Goal: Transaction & Acquisition: Purchase product/service

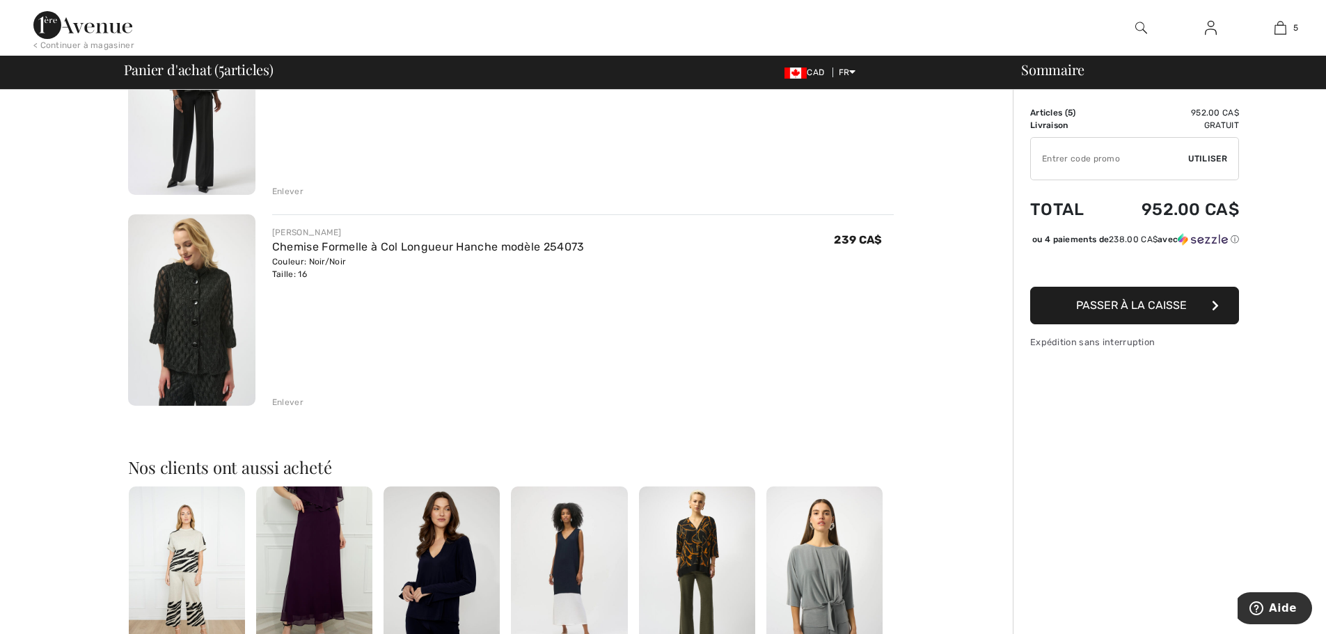
scroll to position [835, 0]
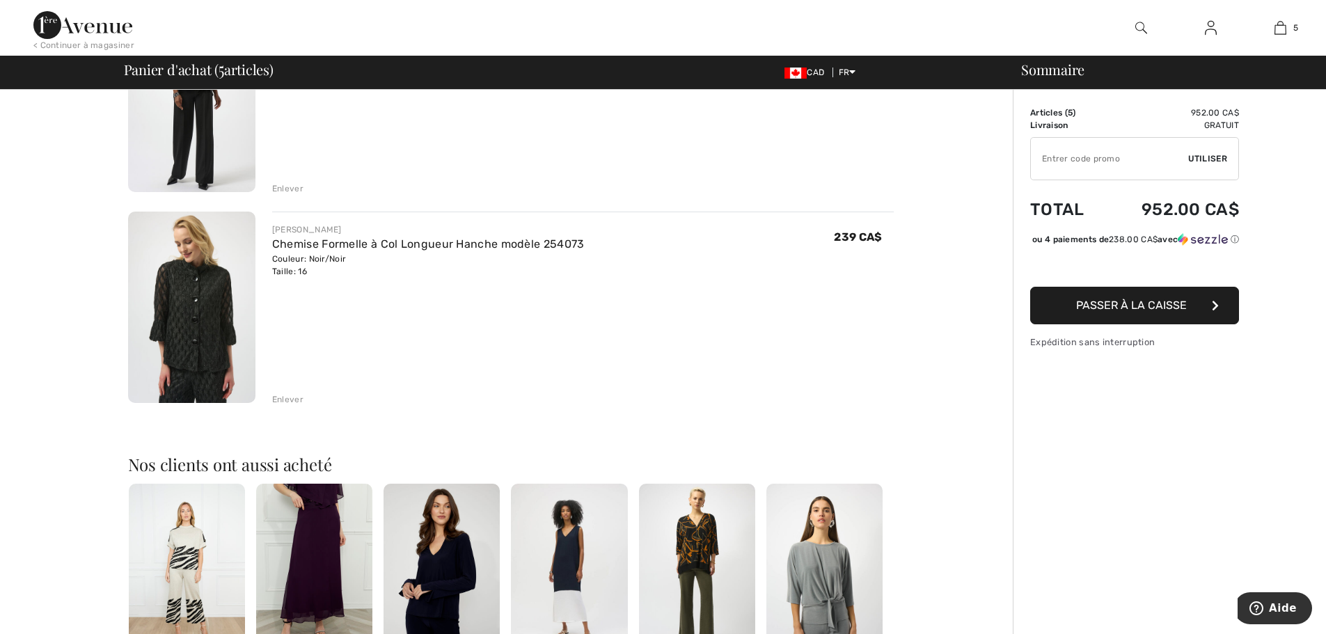
click at [205, 310] on img at bounding box center [191, 307] width 127 height 191
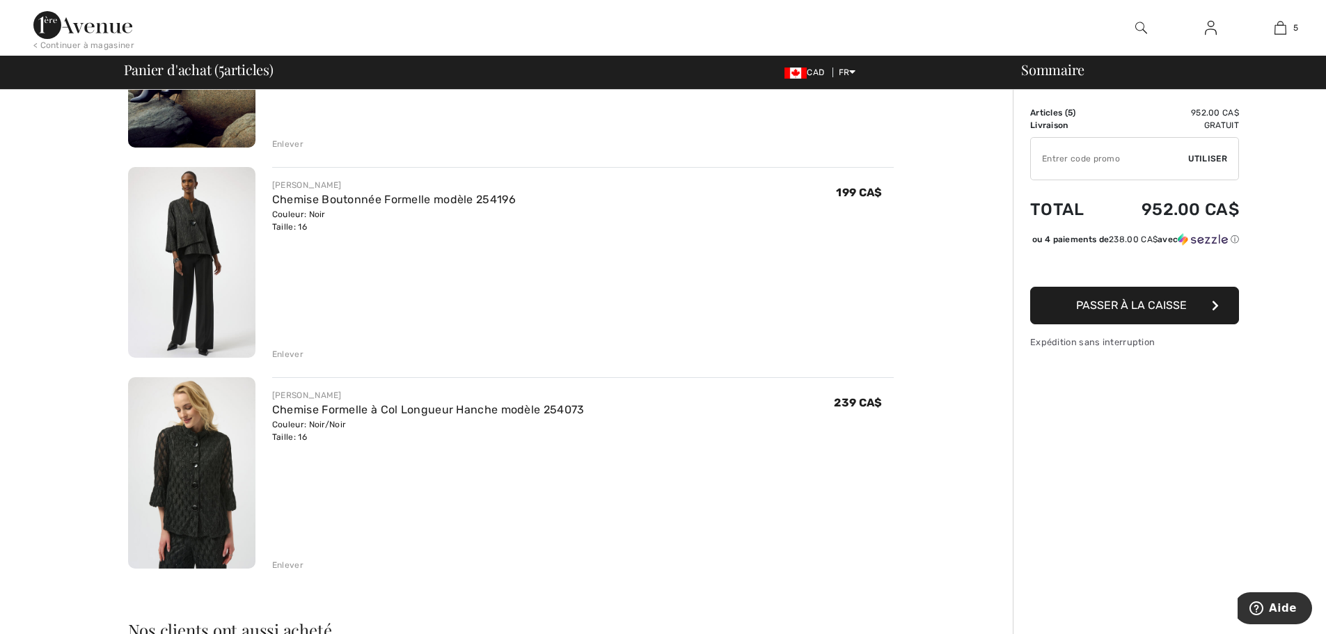
scroll to position [557, 0]
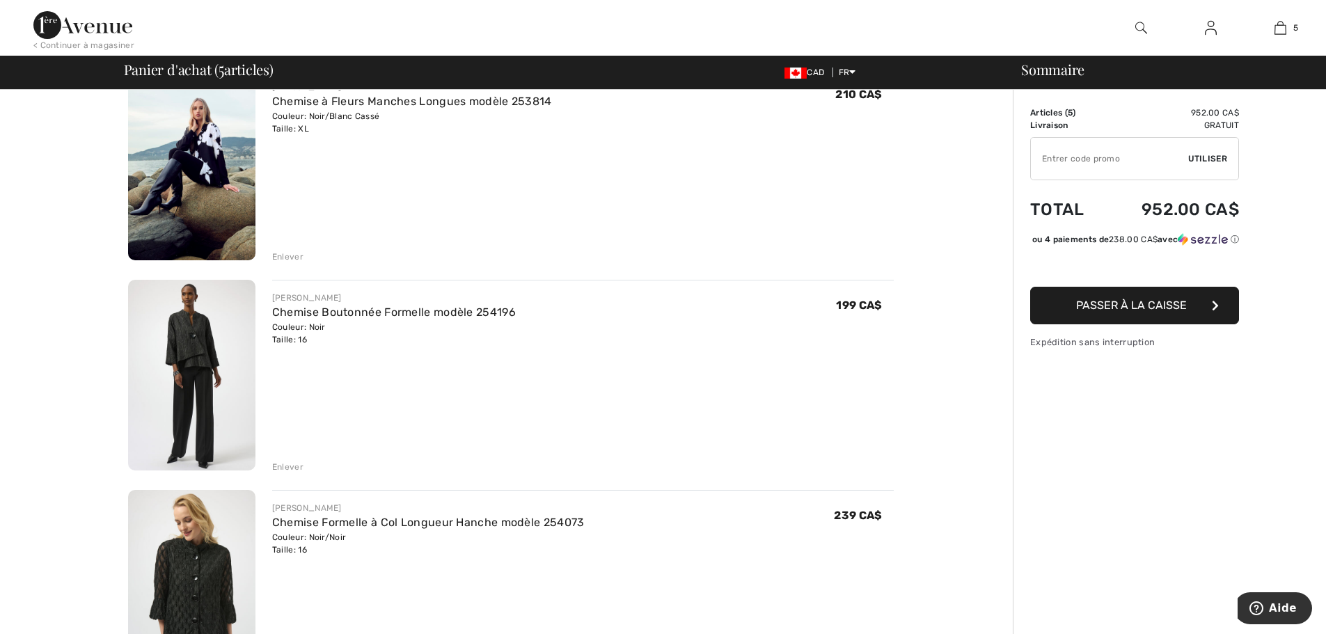
click at [206, 325] on img at bounding box center [191, 375] width 127 height 191
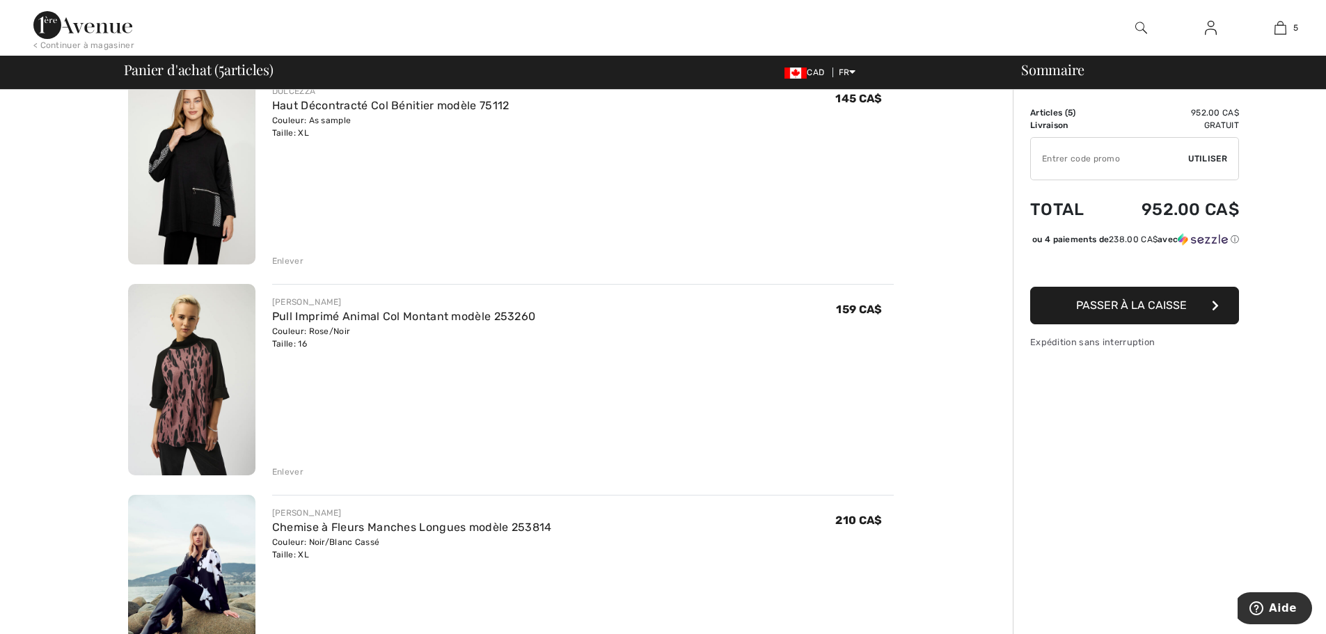
scroll to position [70, 0]
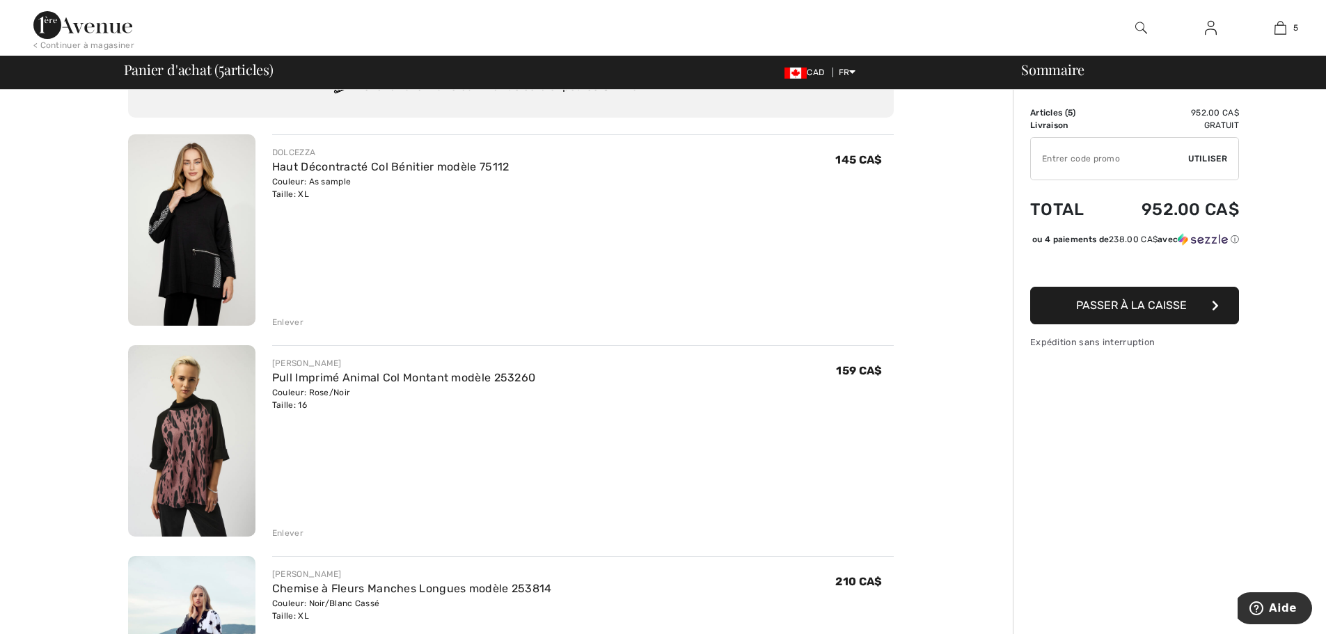
click at [217, 207] on img at bounding box center [191, 229] width 127 height 191
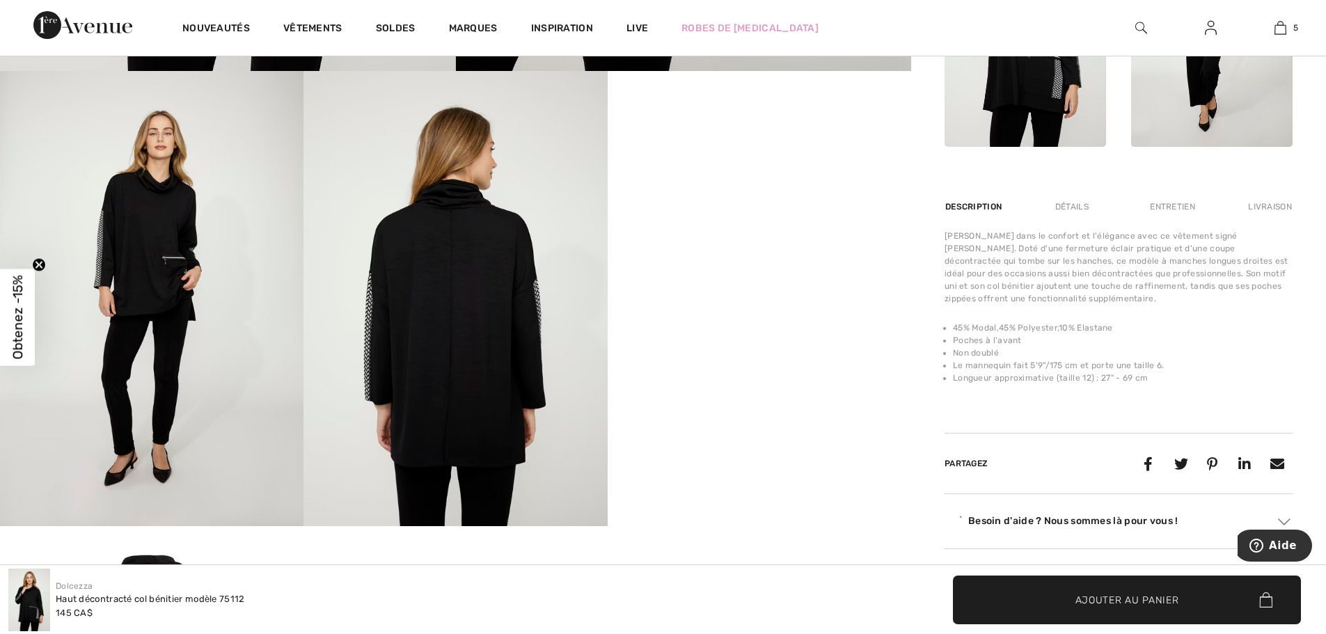
scroll to position [696, 0]
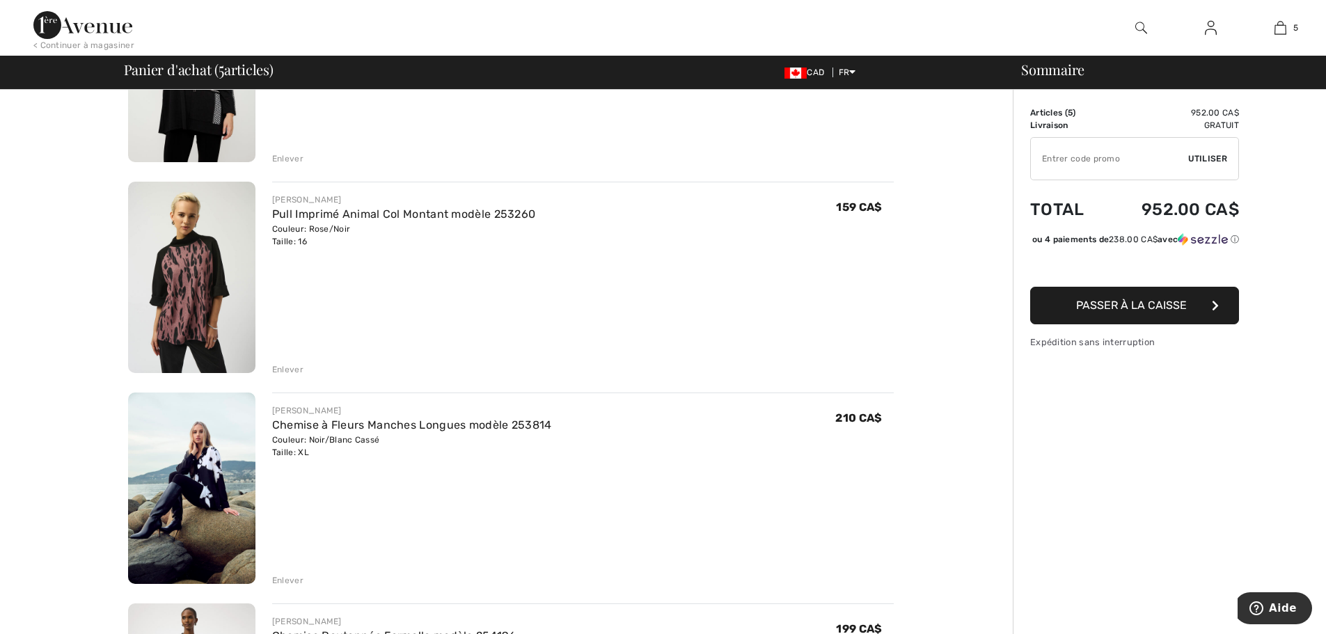
scroll to position [418, 0]
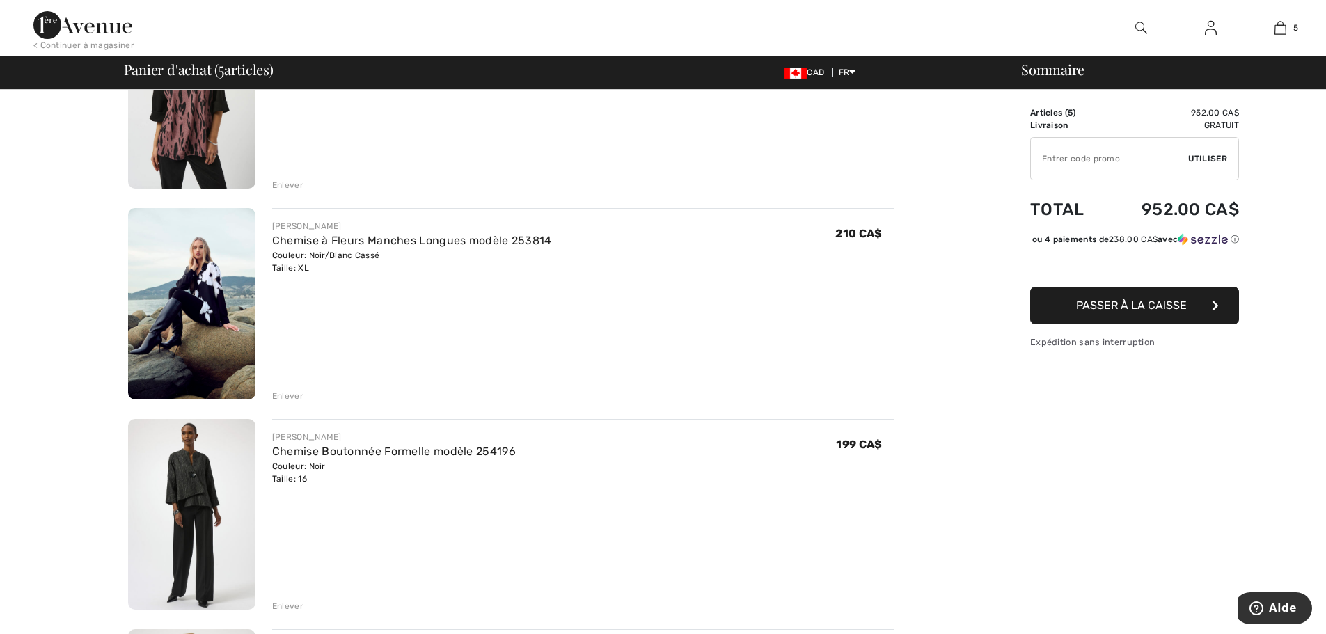
click at [178, 475] on img at bounding box center [191, 514] width 127 height 191
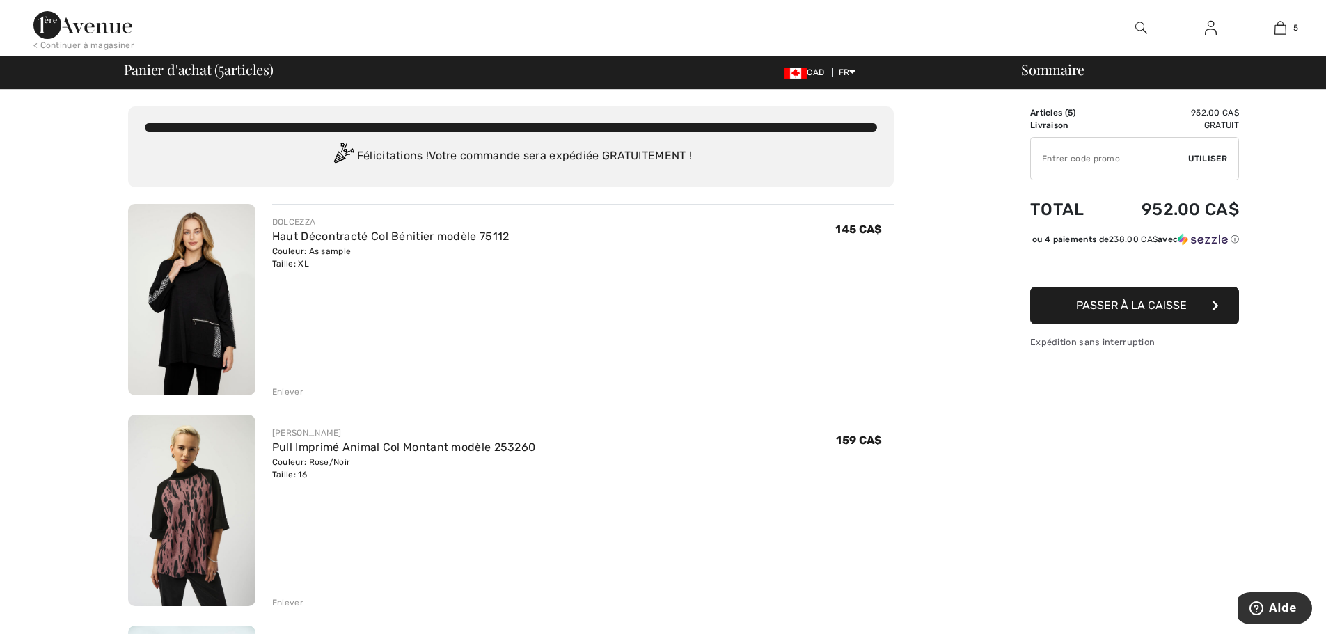
click at [214, 341] on img at bounding box center [191, 299] width 127 height 191
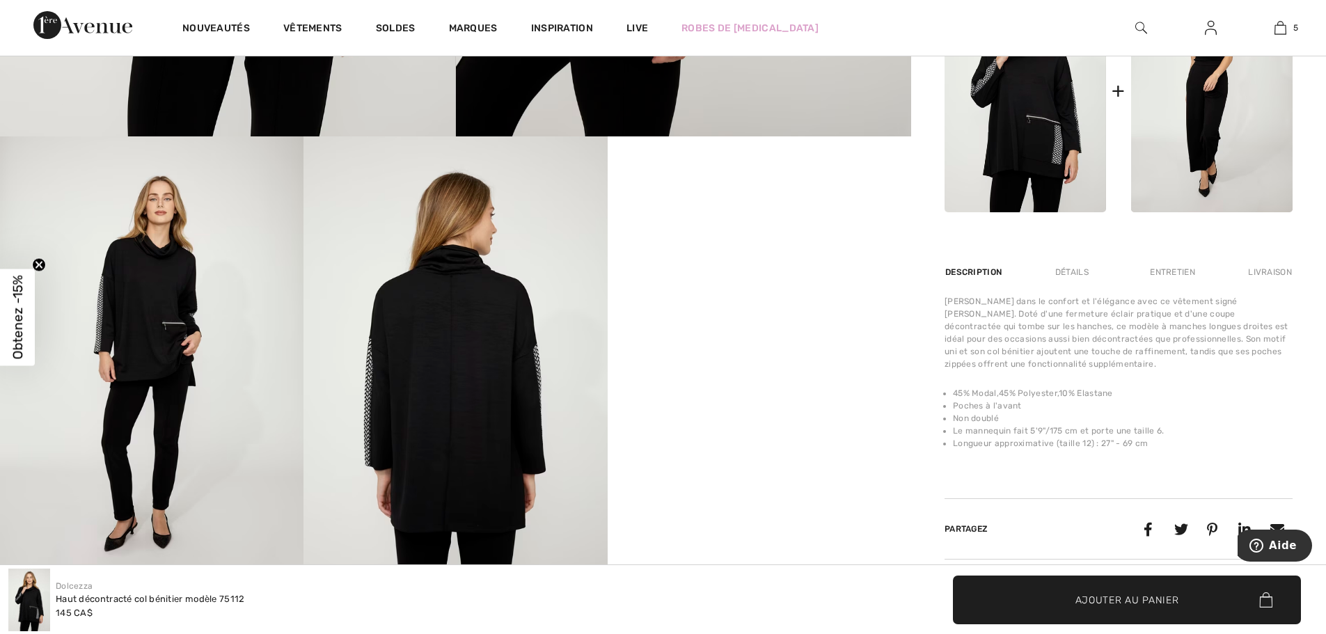
scroll to position [626, 0]
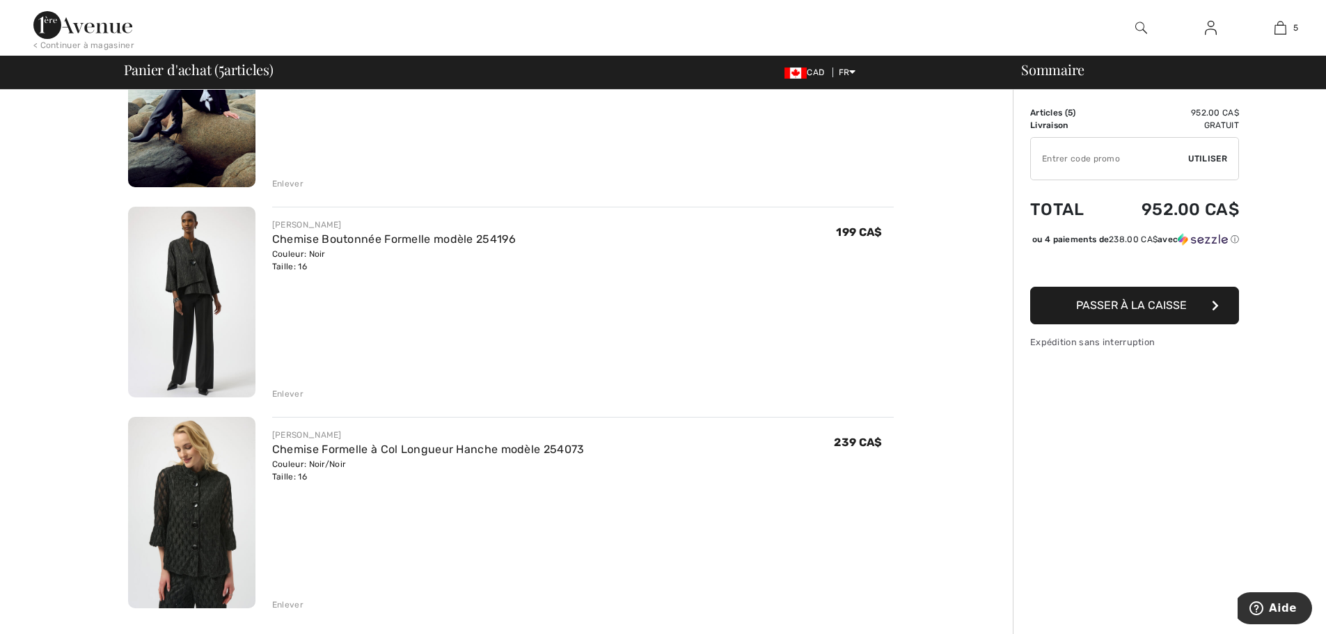
scroll to position [696, 0]
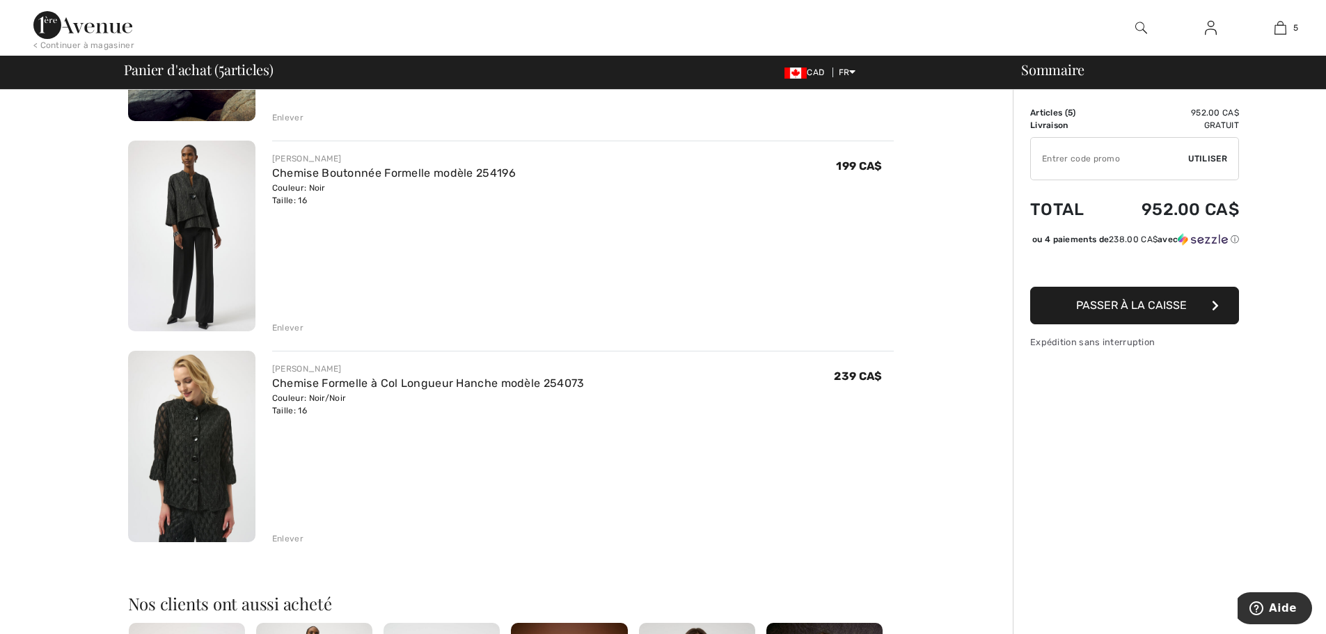
click at [276, 531] on div "Enlever" at bounding box center [583, 537] width 622 height 15
click at [298, 537] on div "Enlever" at bounding box center [287, 539] width 31 height 13
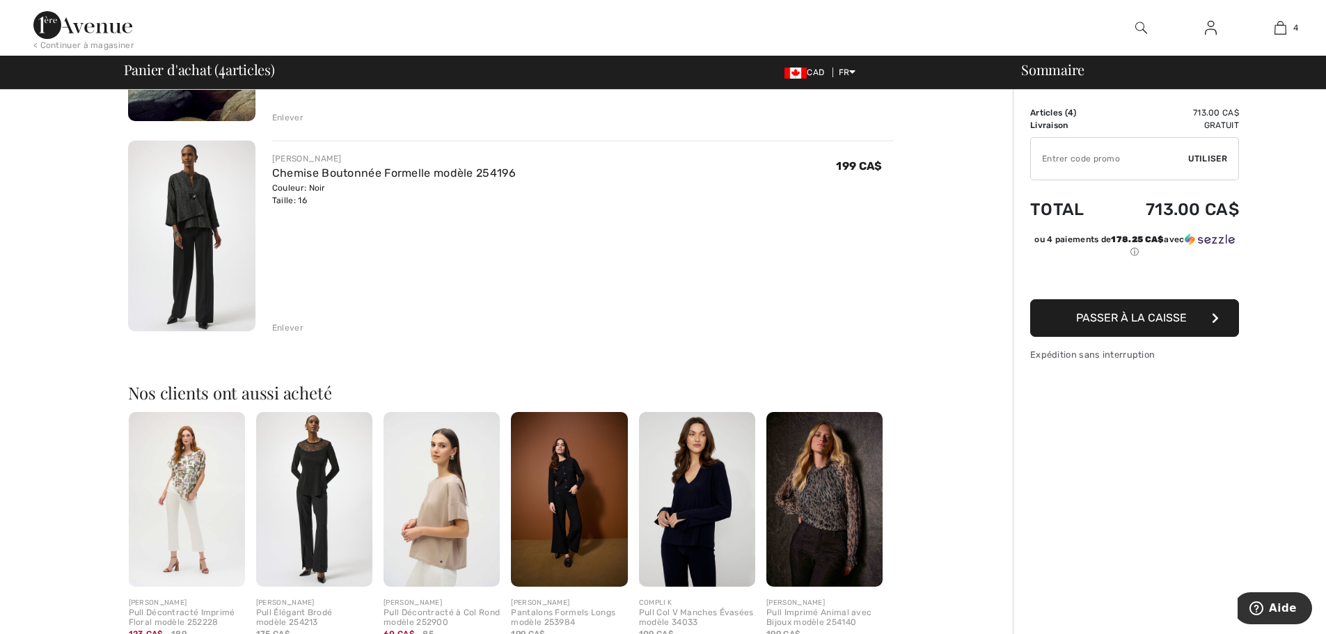
click at [283, 322] on div "Enlever" at bounding box center [287, 328] width 31 height 13
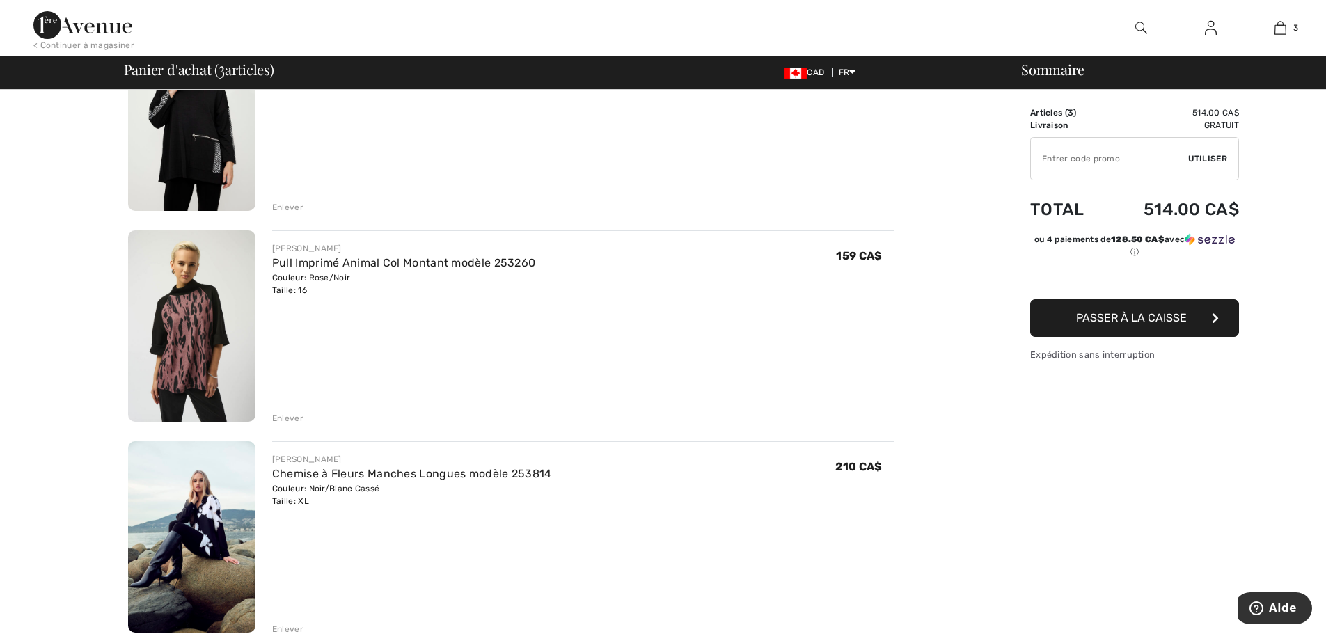
scroll to position [209, 0]
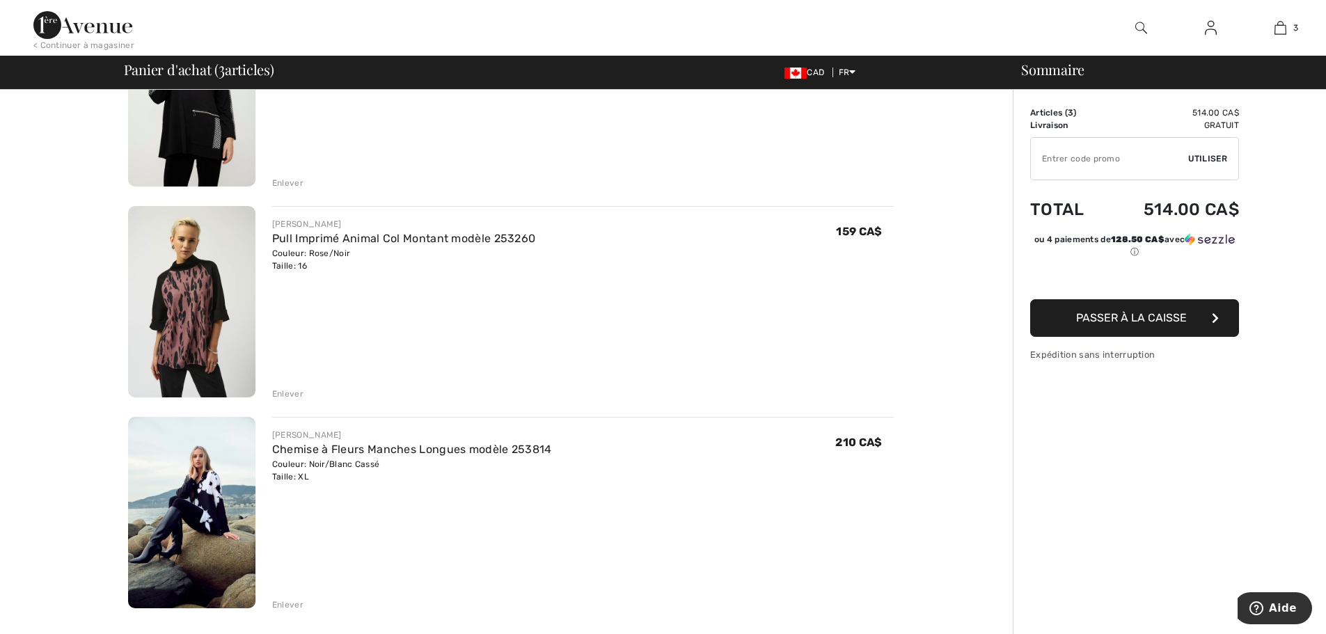
click at [290, 604] on div "Enlever" at bounding box center [287, 605] width 31 height 13
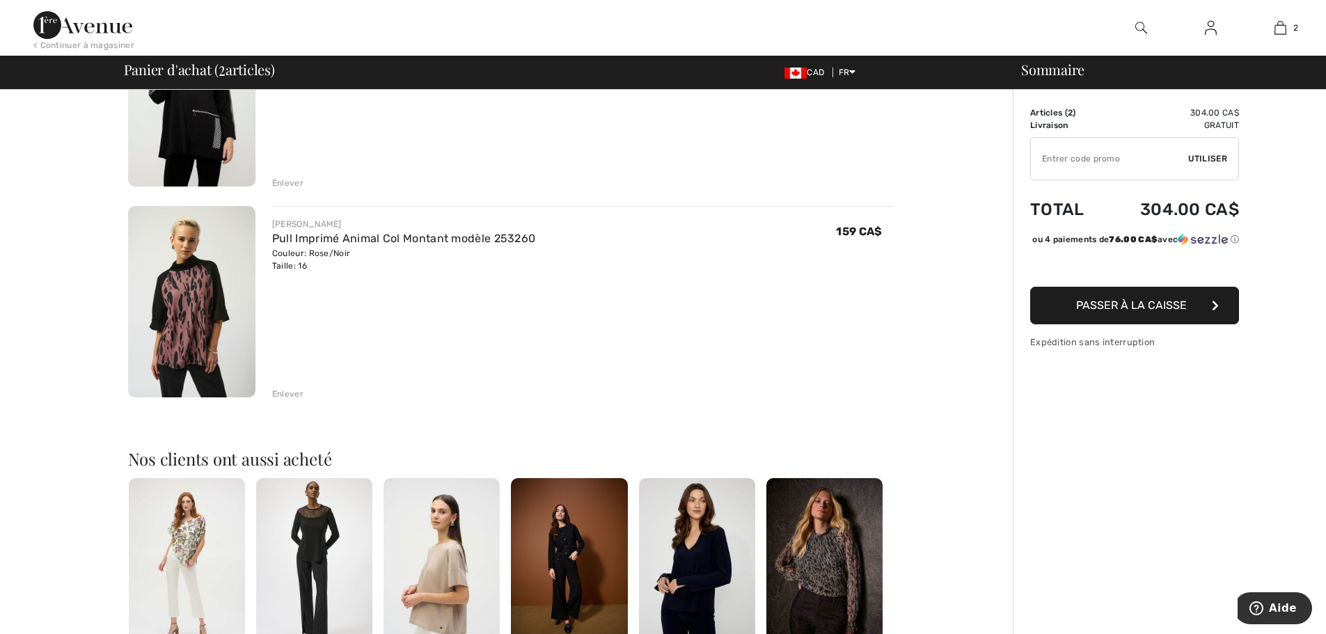
scroll to position [0, 0]
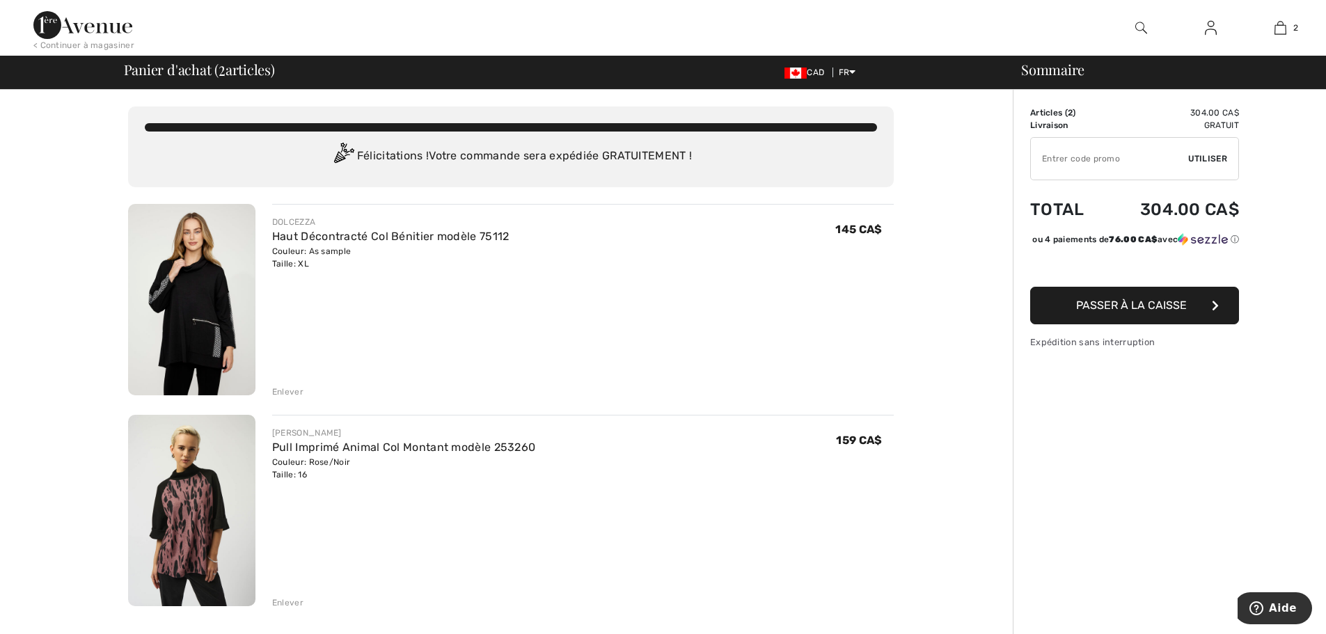
click at [1146, 312] on span "Passer à la caisse" at bounding box center [1131, 305] width 111 height 13
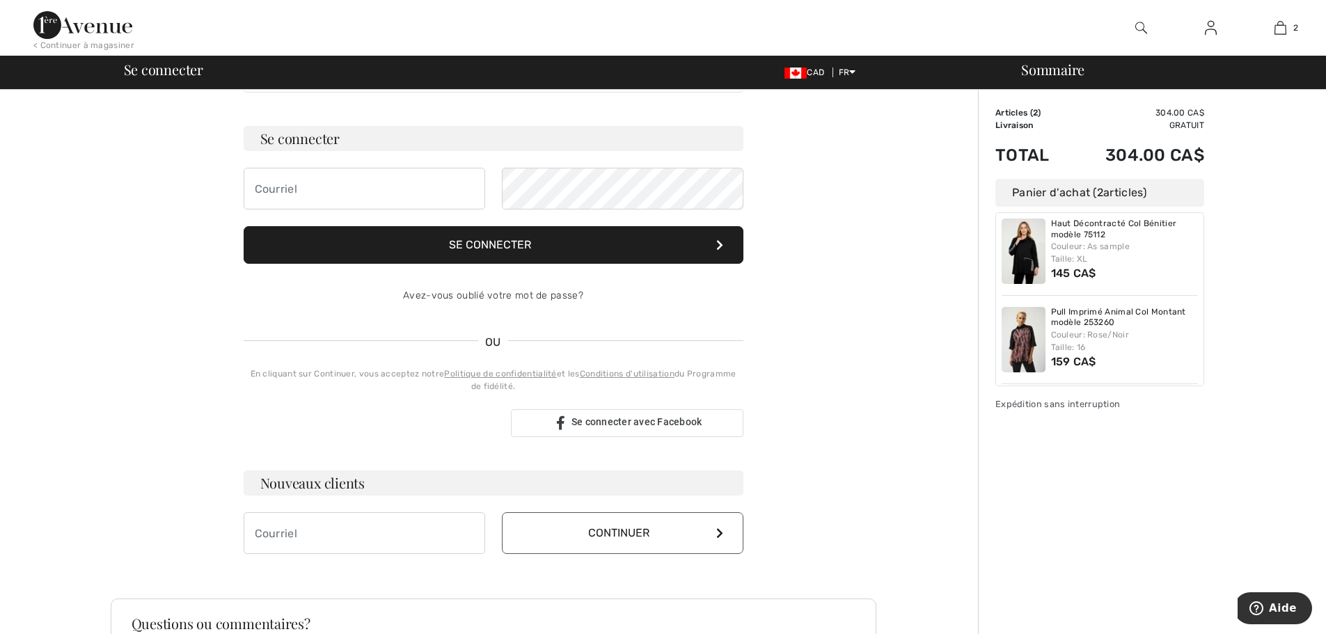
scroll to position [209, 0]
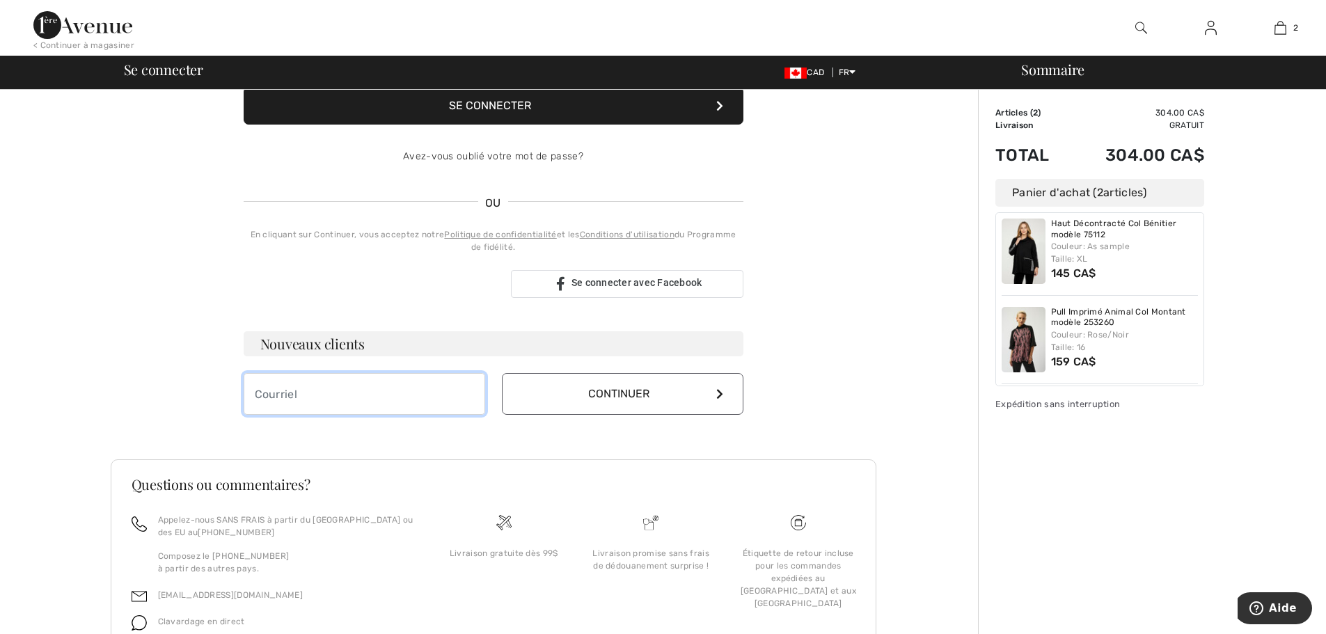
click at [384, 387] on input "email" at bounding box center [365, 394] width 242 height 42
type input "[EMAIL_ADDRESS][DOMAIN_NAME]"
click at [718, 393] on icon at bounding box center [719, 393] width 7 height 11
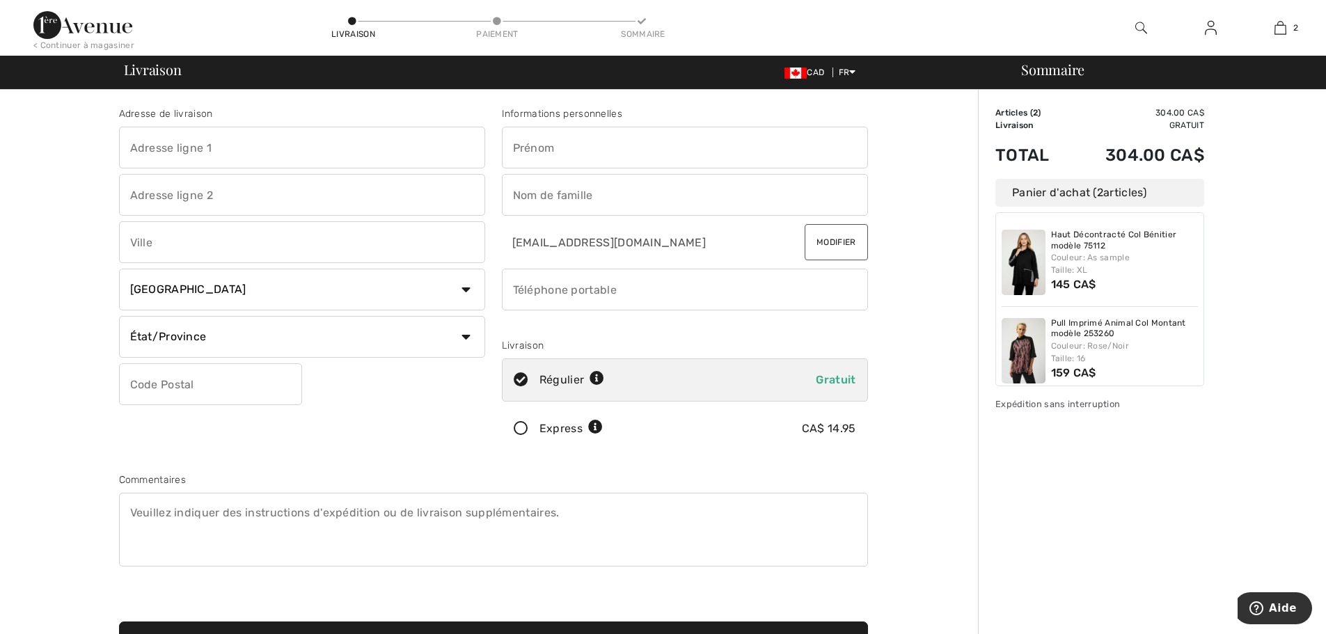
click at [243, 142] on input "text" at bounding box center [302, 148] width 366 height 42
type input "[STREET_ADDRESS]"
click at [235, 239] on input "text" at bounding box center [302, 242] width 366 height 42
type input "Sacré-Coeur-[GEOGRAPHIC_DATA]"
click at [468, 338] on select "État/Province [GEOGRAPHIC_DATA][PERSON_NAME][GEOGRAPHIC_DATA] [GEOGRAPHIC_DATA]…" at bounding box center [302, 337] width 366 height 42
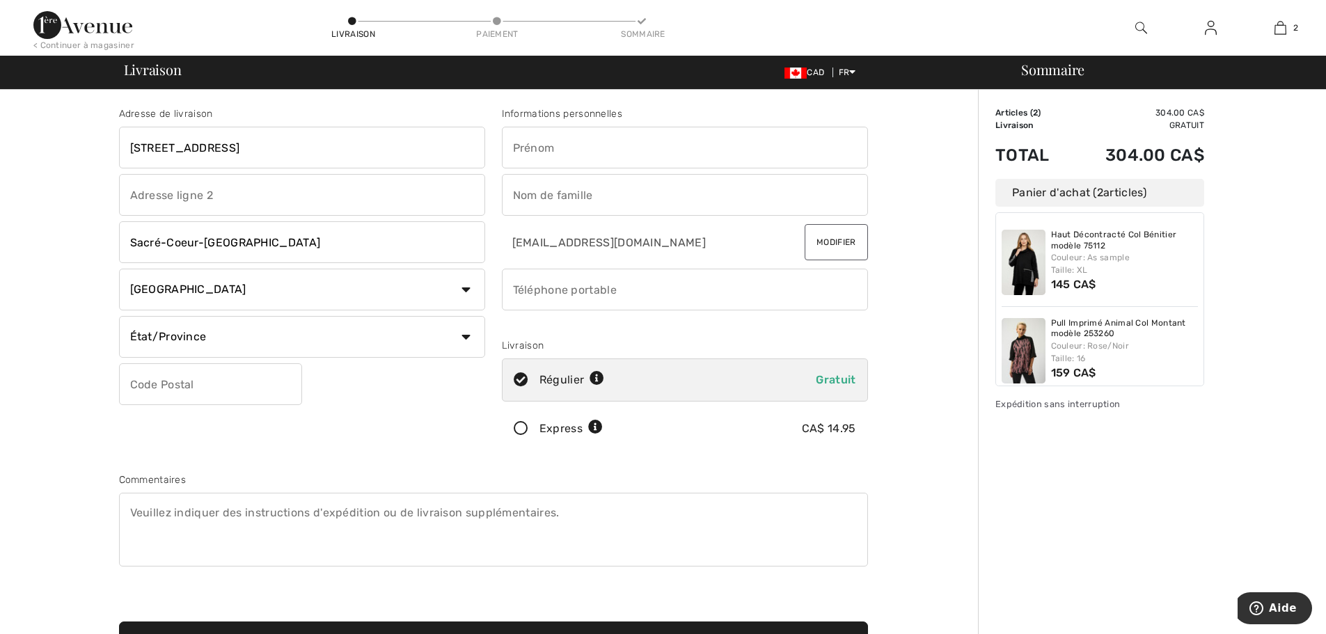
select select "QC"
click at [119, 316] on select "État/Province [GEOGRAPHIC_DATA][PERSON_NAME][GEOGRAPHIC_DATA] [GEOGRAPHIC_DATA]…" at bounding box center [302, 337] width 366 height 42
click at [232, 384] on input "text" at bounding box center [210, 384] width 183 height 42
type input "G0T1Y0"
click at [585, 139] on input "text" at bounding box center [685, 148] width 366 height 42
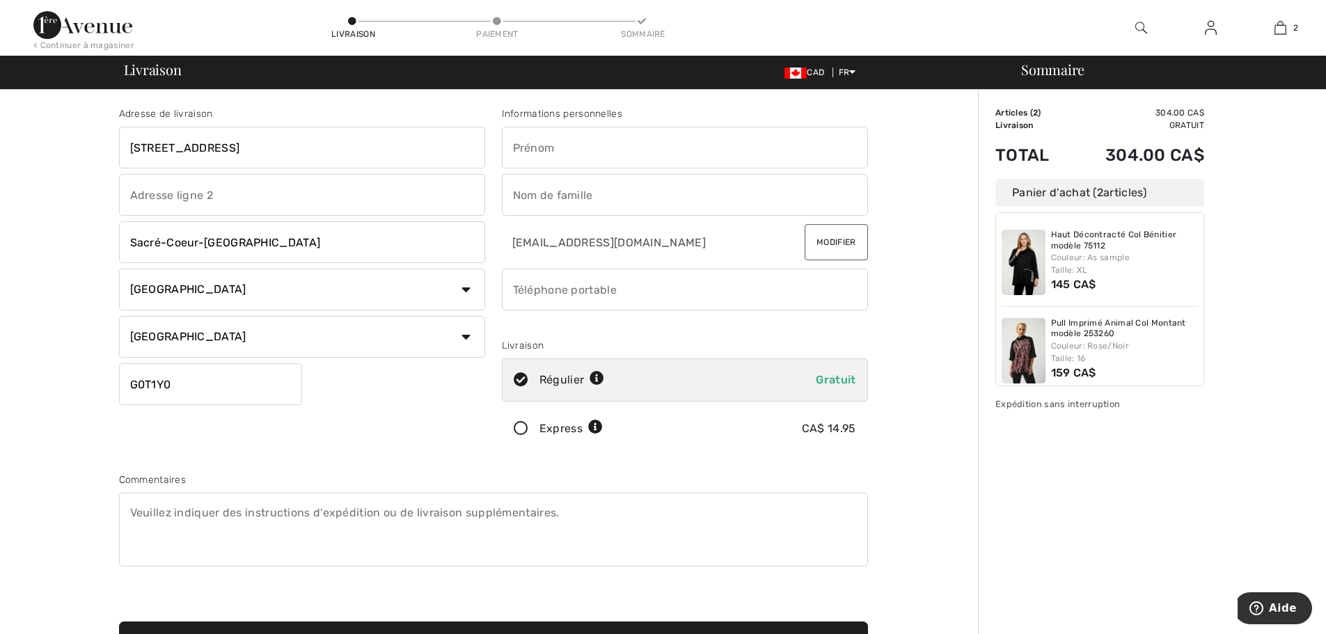
type input "[PERSON_NAME]"
click at [646, 295] on input "phone" at bounding box center [685, 290] width 366 height 42
type input "4182369338"
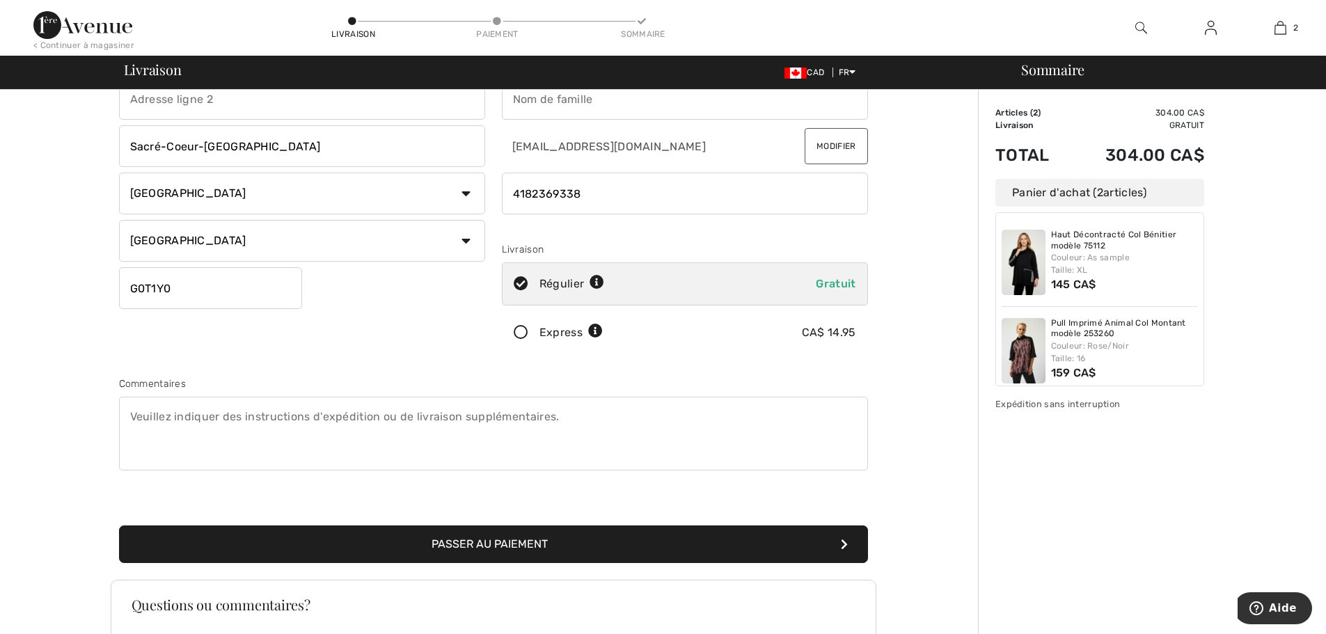
scroll to position [209, 0]
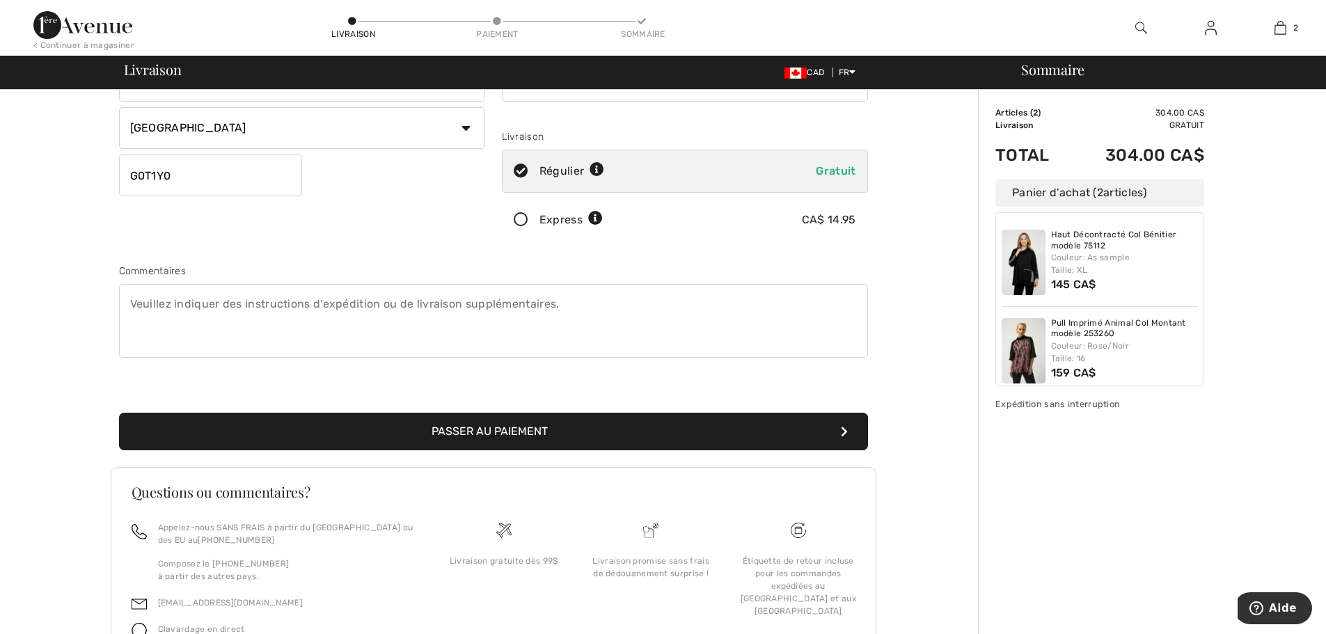
click at [846, 422] on button "Passer au paiement" at bounding box center [493, 432] width 749 height 38
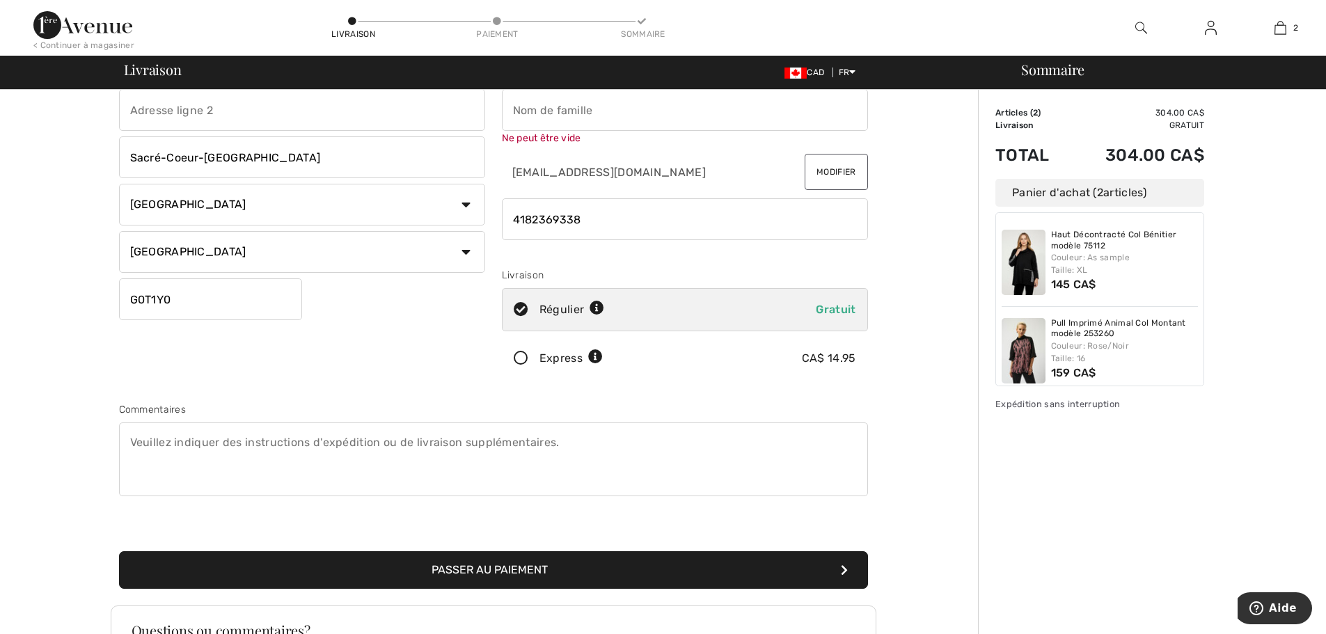
scroll to position [63, 0]
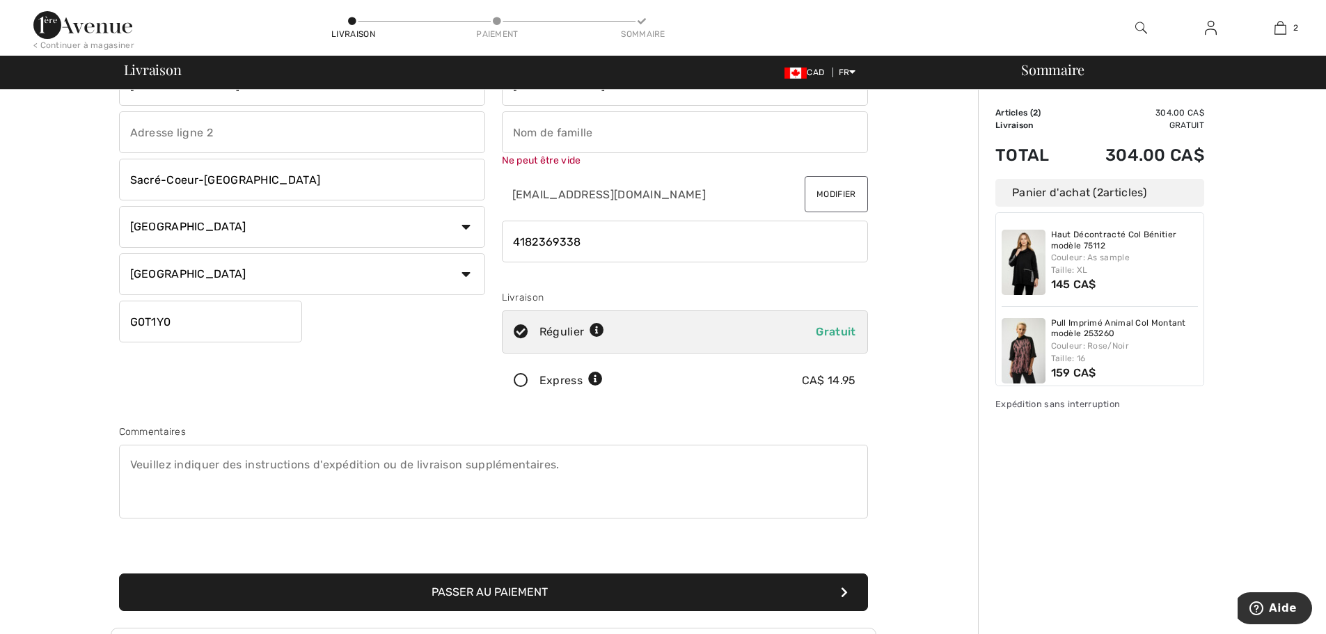
click at [839, 590] on button "Passer au paiement" at bounding box center [493, 593] width 749 height 38
click at [577, 135] on input "text" at bounding box center [685, 132] width 366 height 42
type input "Deschenes"
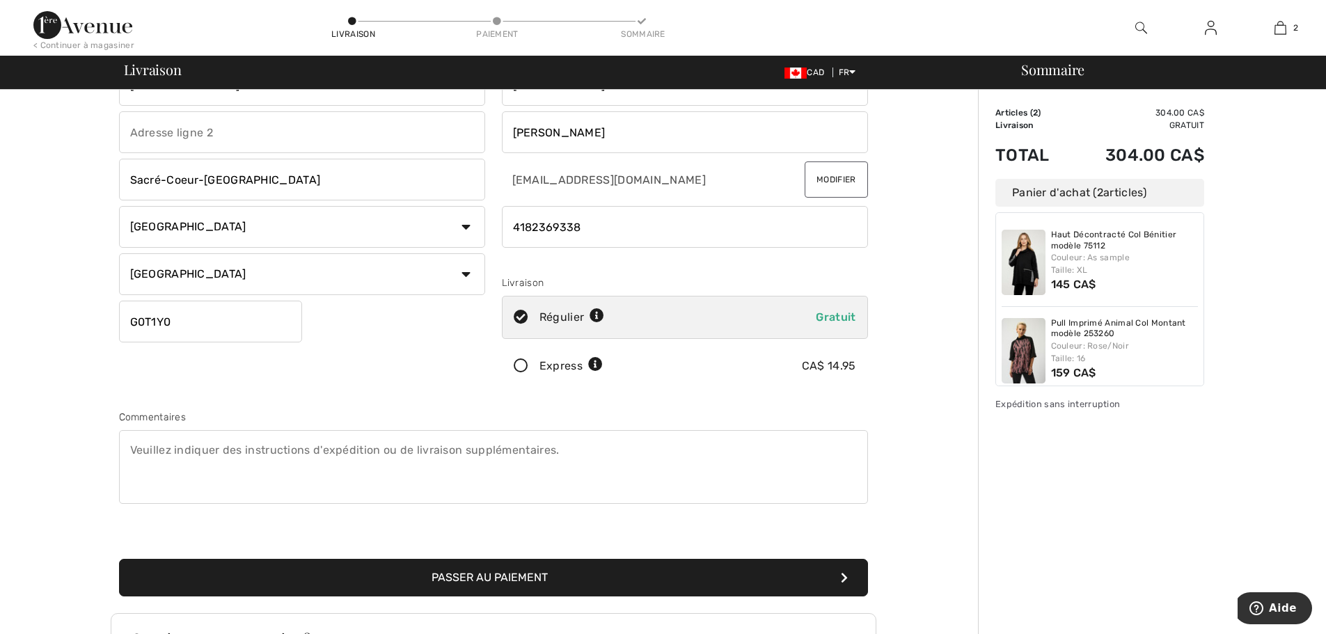
click at [844, 585] on button "Passer au paiement" at bounding box center [493, 578] width 749 height 38
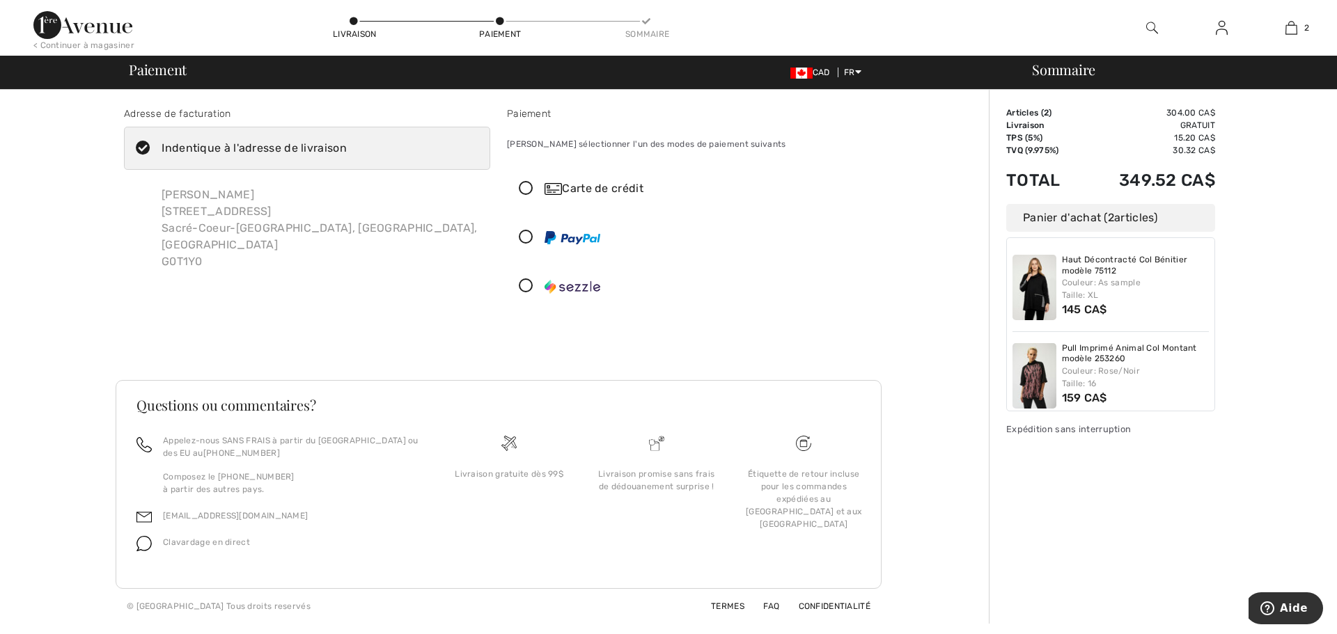
click at [524, 188] on icon at bounding box center [525, 189] width 37 height 15
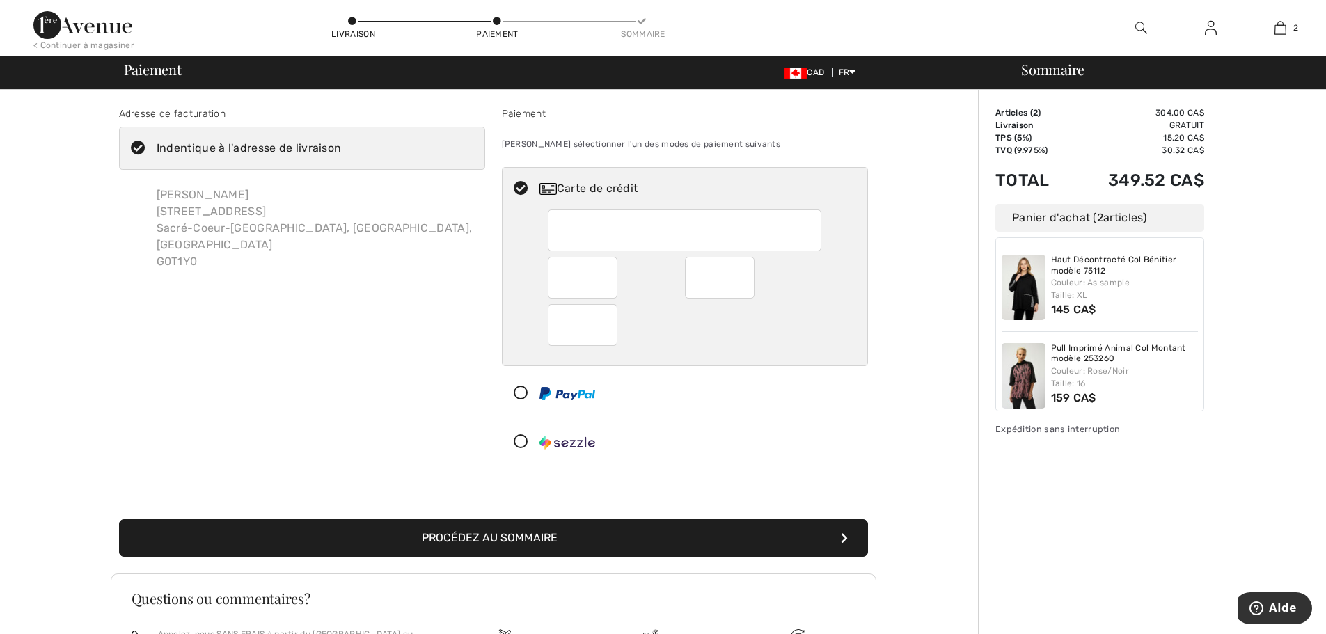
click at [846, 536] on icon "submit" at bounding box center [844, 538] width 7 height 11
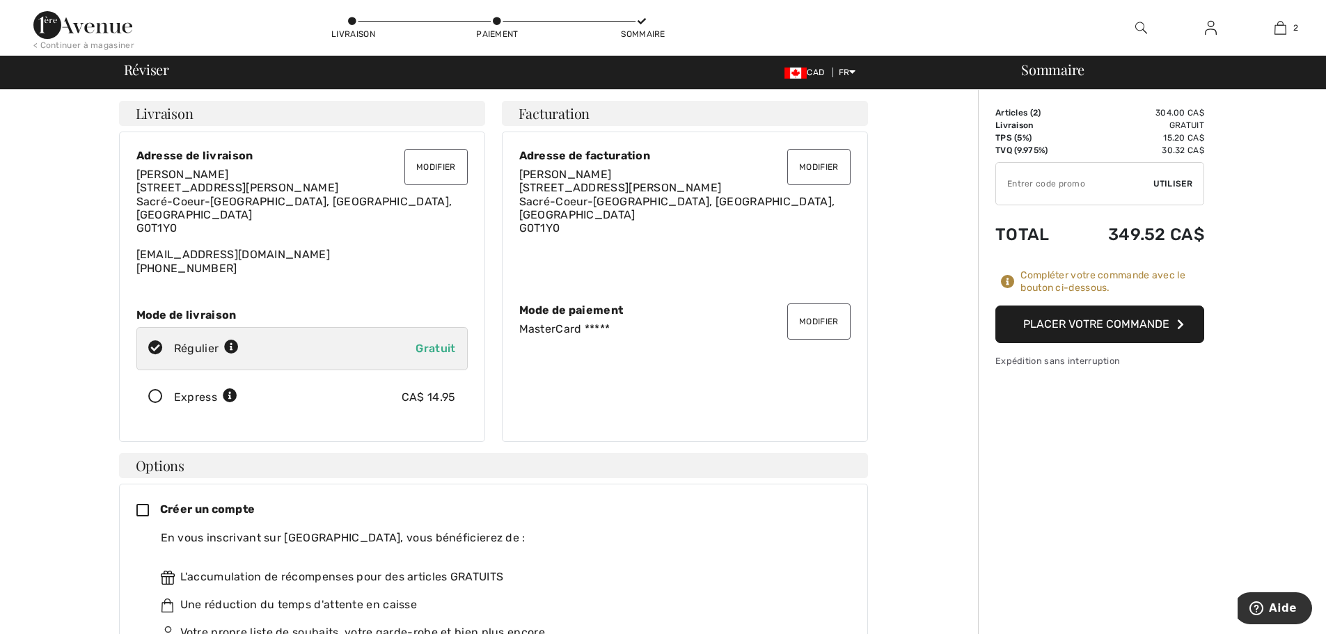
click at [1101, 317] on button "Placer votre commande" at bounding box center [1099, 325] width 209 height 38
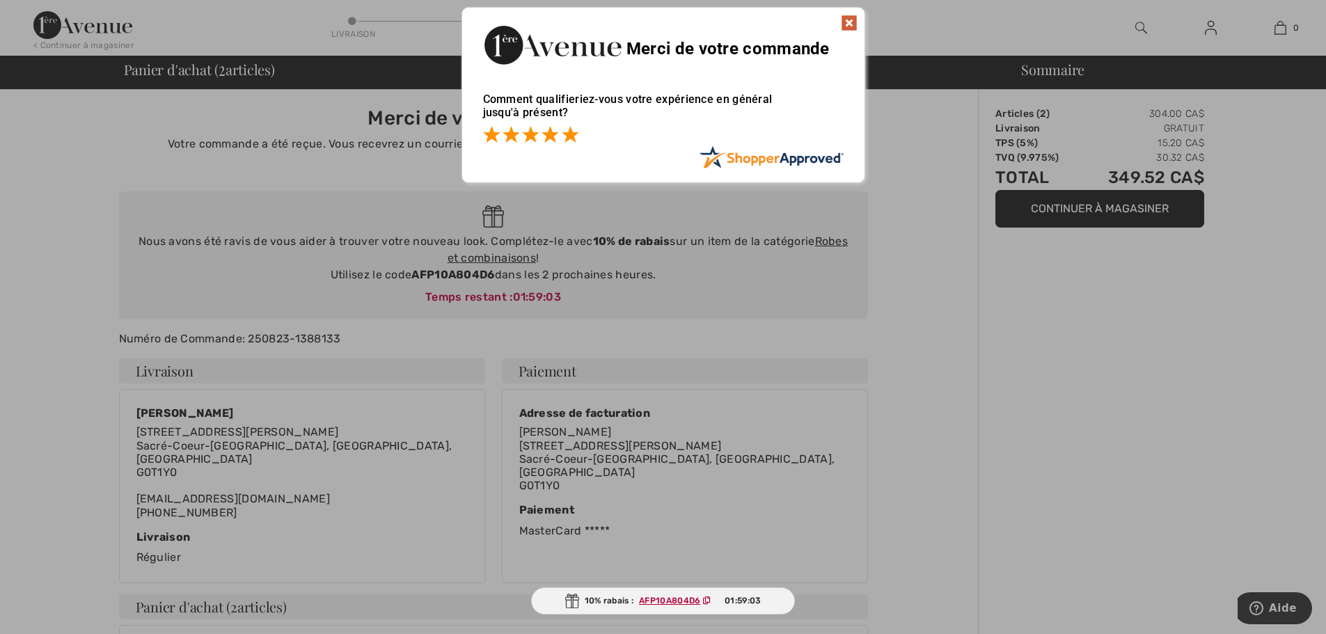
click at [568, 132] on span at bounding box center [570, 134] width 17 height 17
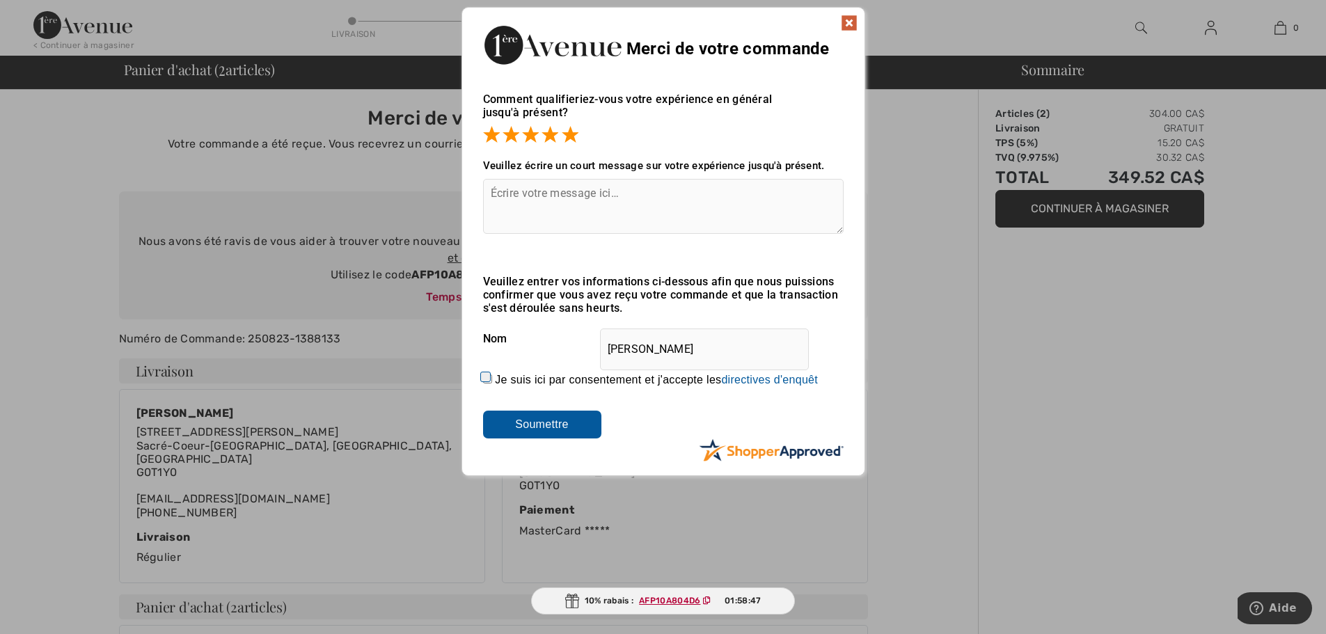
click at [846, 23] on img at bounding box center [849, 23] width 17 height 17
